Goal: Find specific page/section

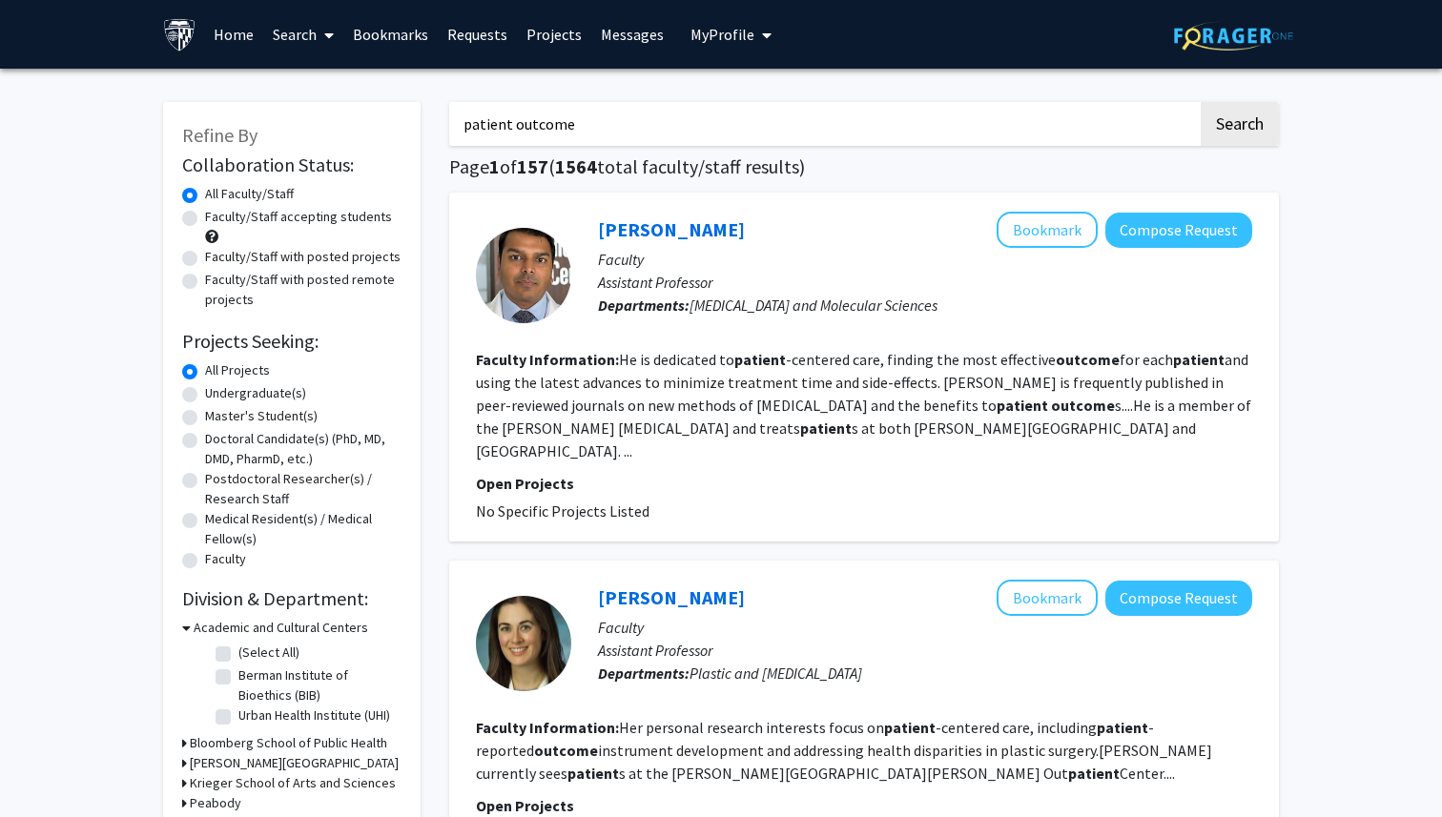
click at [653, 136] on input "patient outcome" at bounding box center [823, 124] width 749 height 44
type input "[MEDICAL_DATA]"
click at [1242, 116] on button "Search" at bounding box center [1240, 124] width 78 height 44
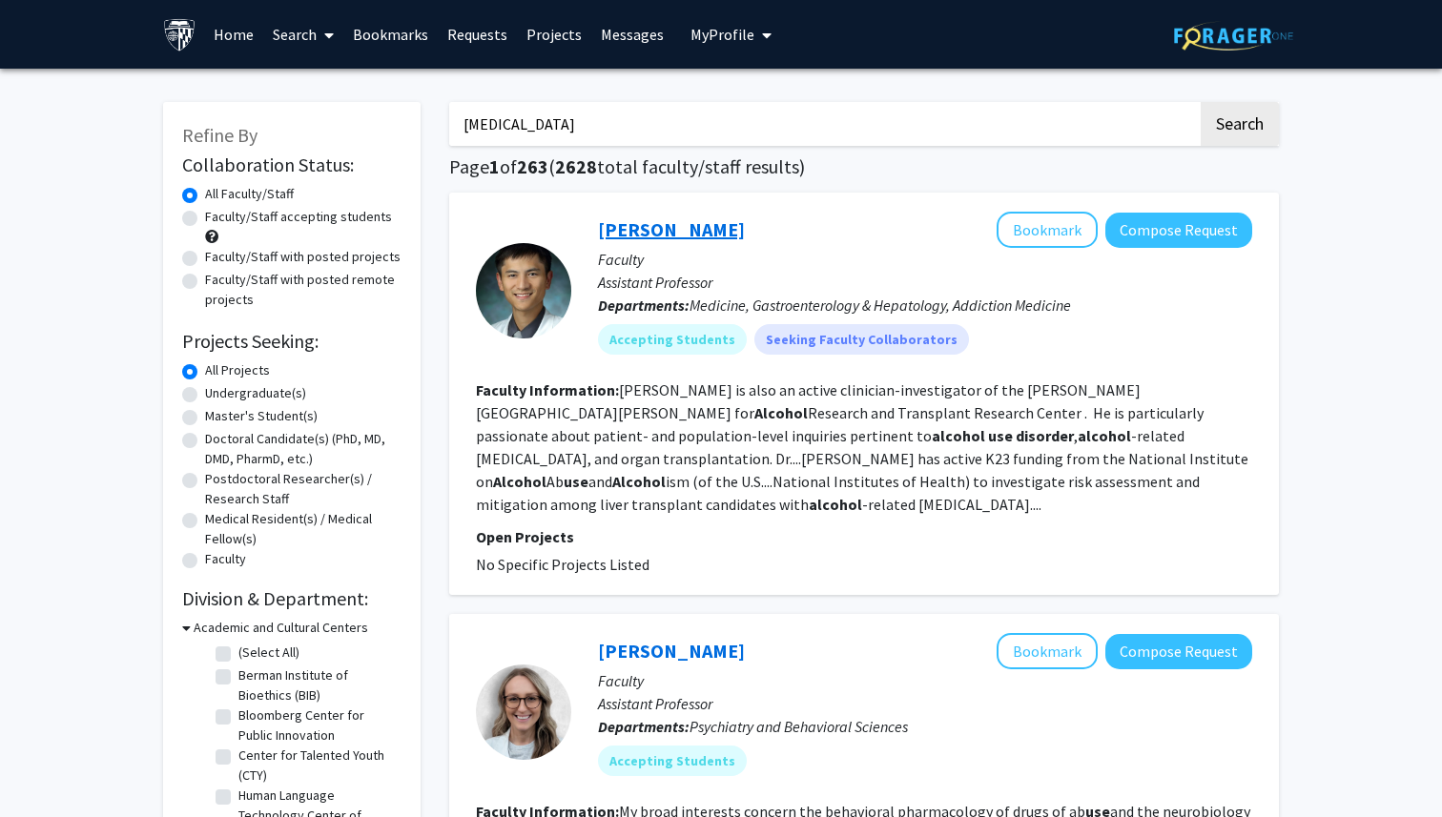
click at [663, 220] on link "[PERSON_NAME]" at bounding box center [671, 229] width 147 height 24
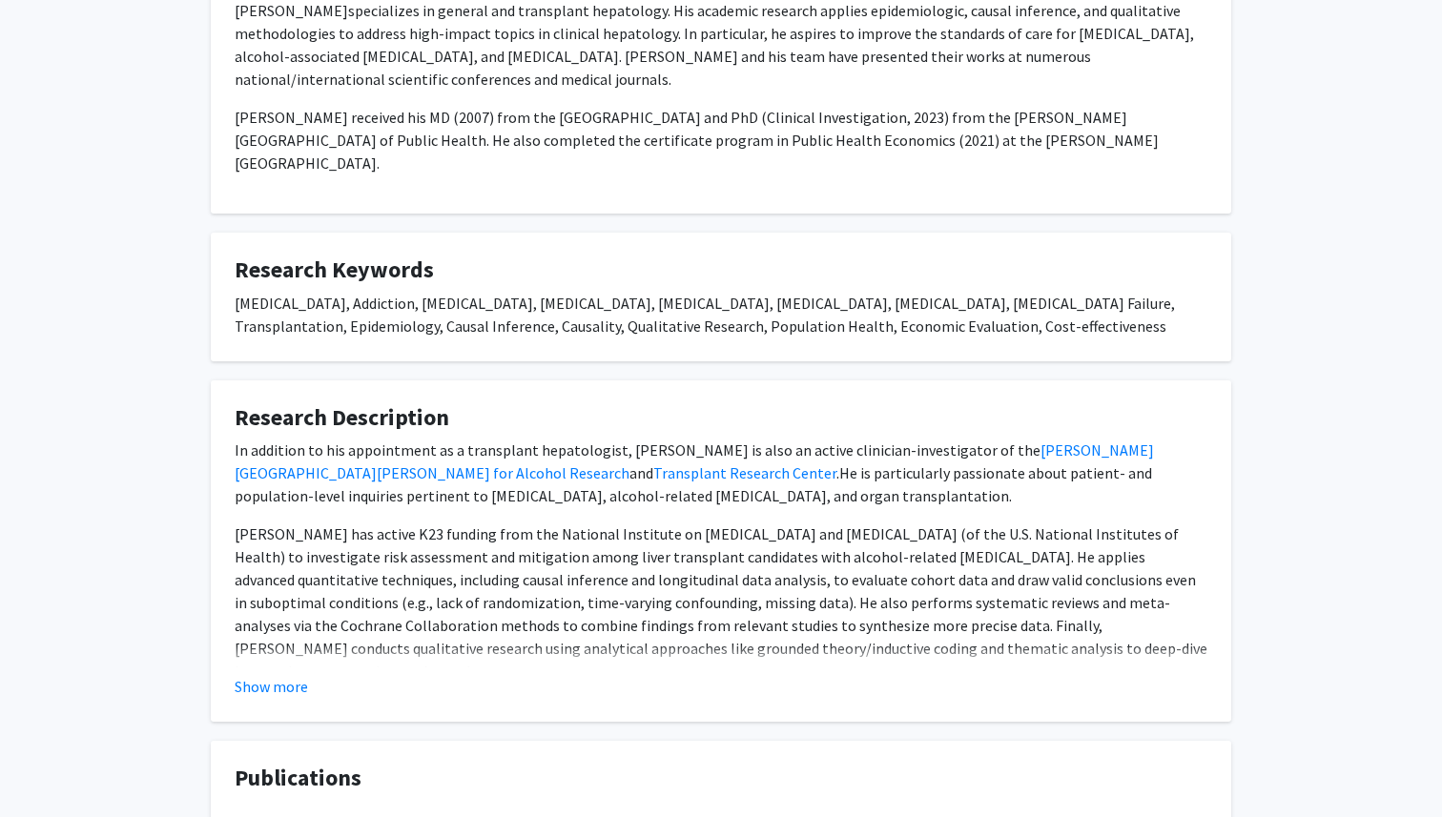
scroll to position [410, 0]
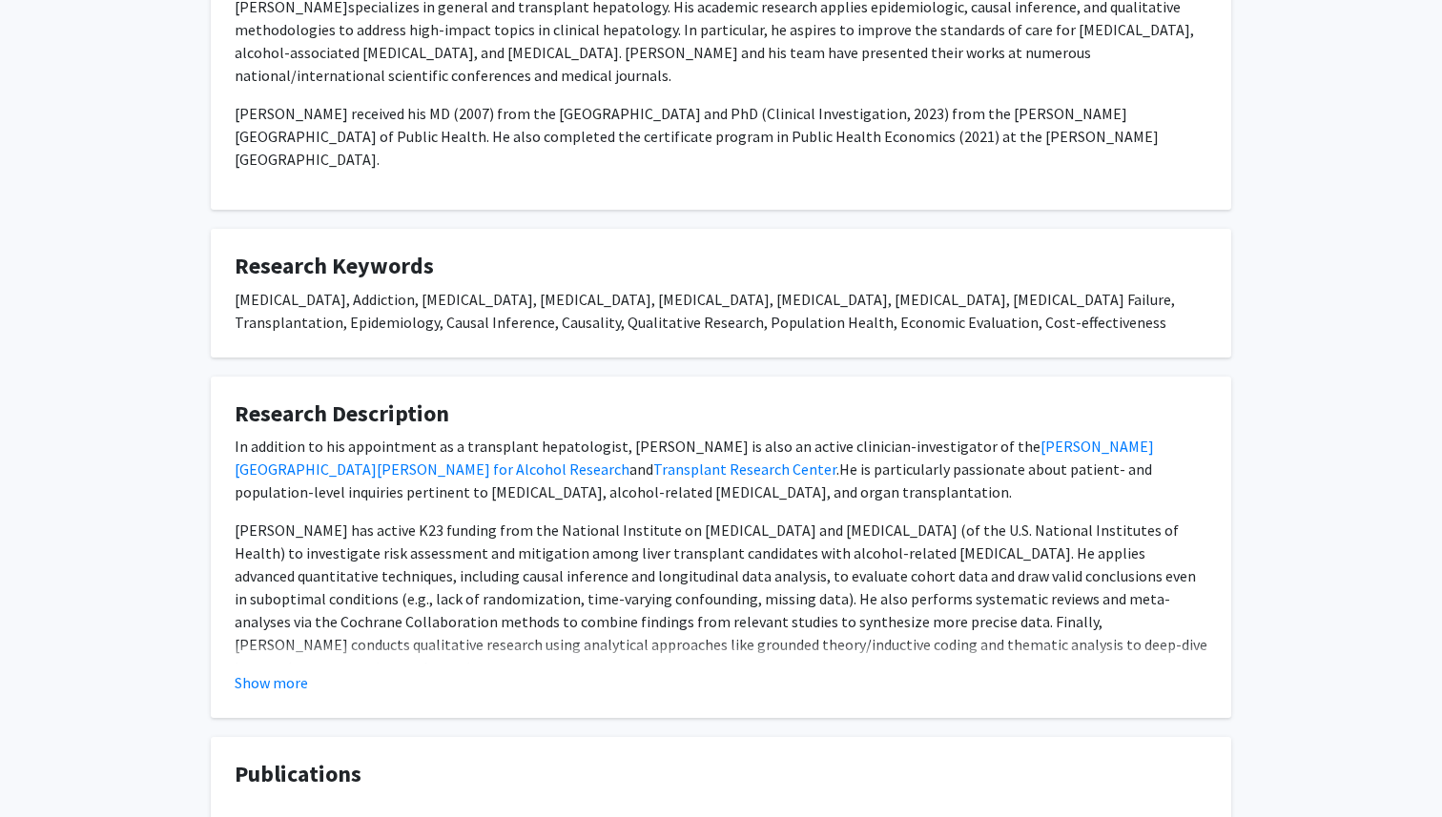
click at [836, 331] on div "[MEDICAL_DATA], Addiction, [MEDICAL_DATA], [MEDICAL_DATA], [MEDICAL_DATA], [MED…" at bounding box center [721, 311] width 973 height 46
